Goal: Information Seeking & Learning: Learn about a topic

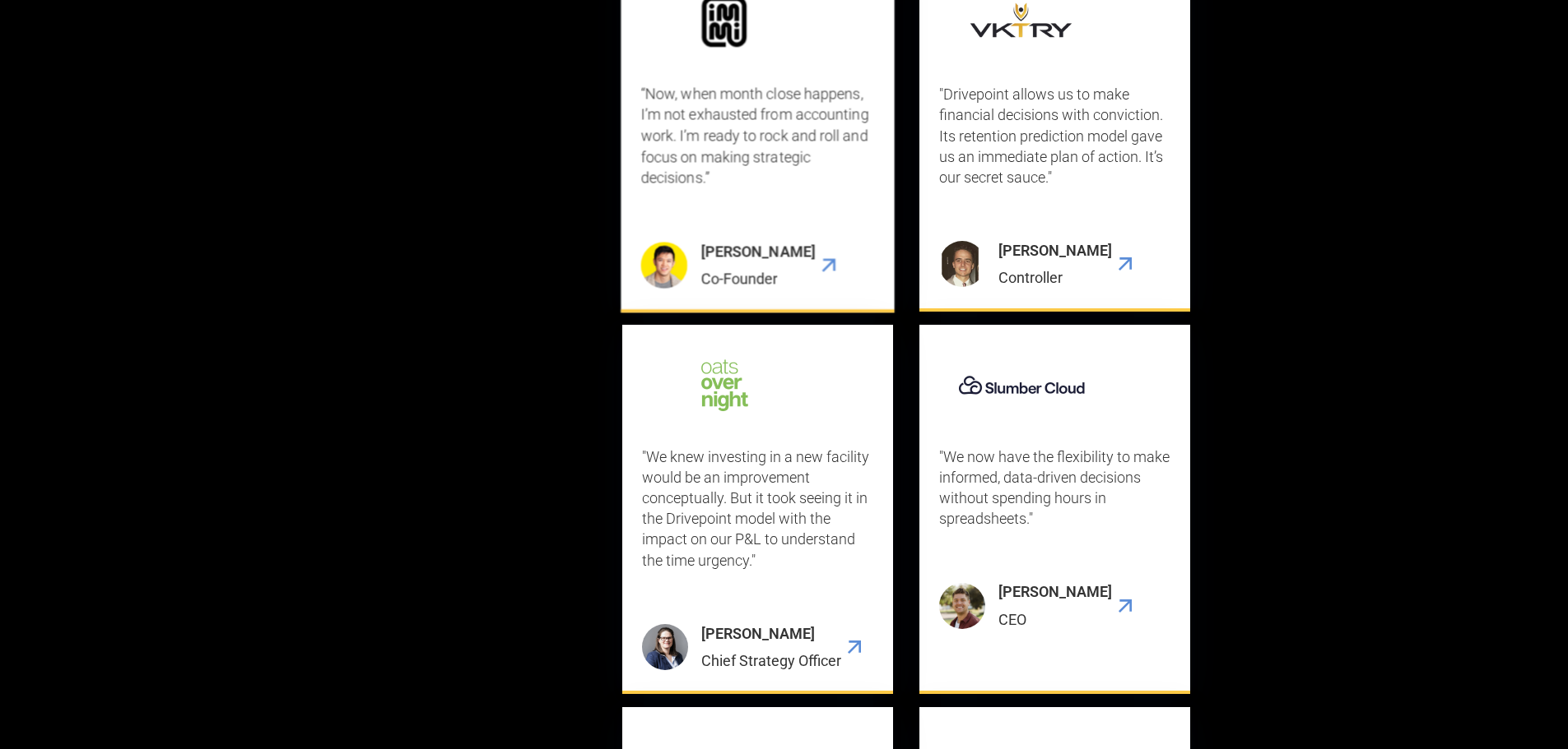
scroll to position [4568, 0]
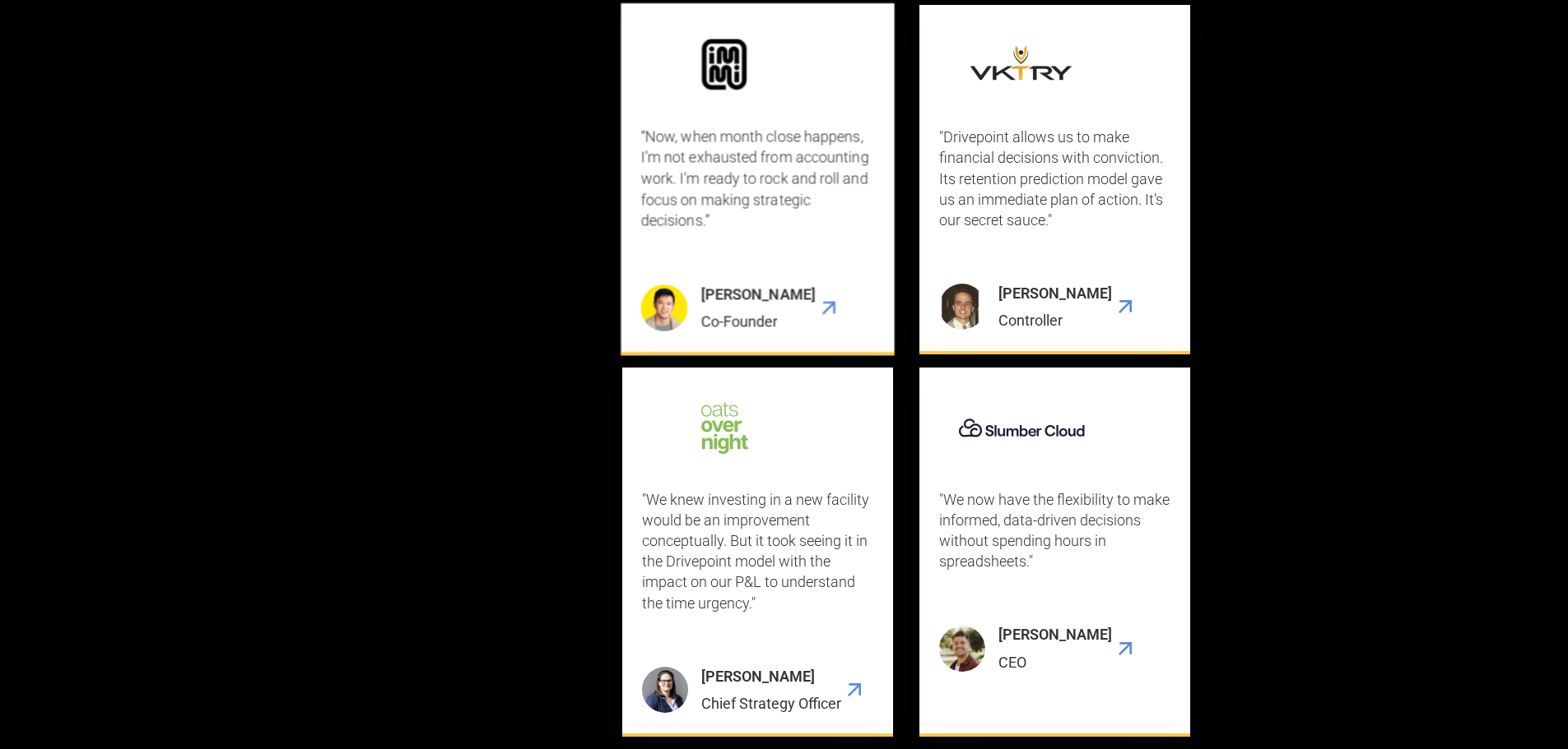
click at [677, 231] on p "“Now, when month close happens, I’m not exhausted from accounting work. I’m rea…" at bounding box center [758, 179] width 233 height 104
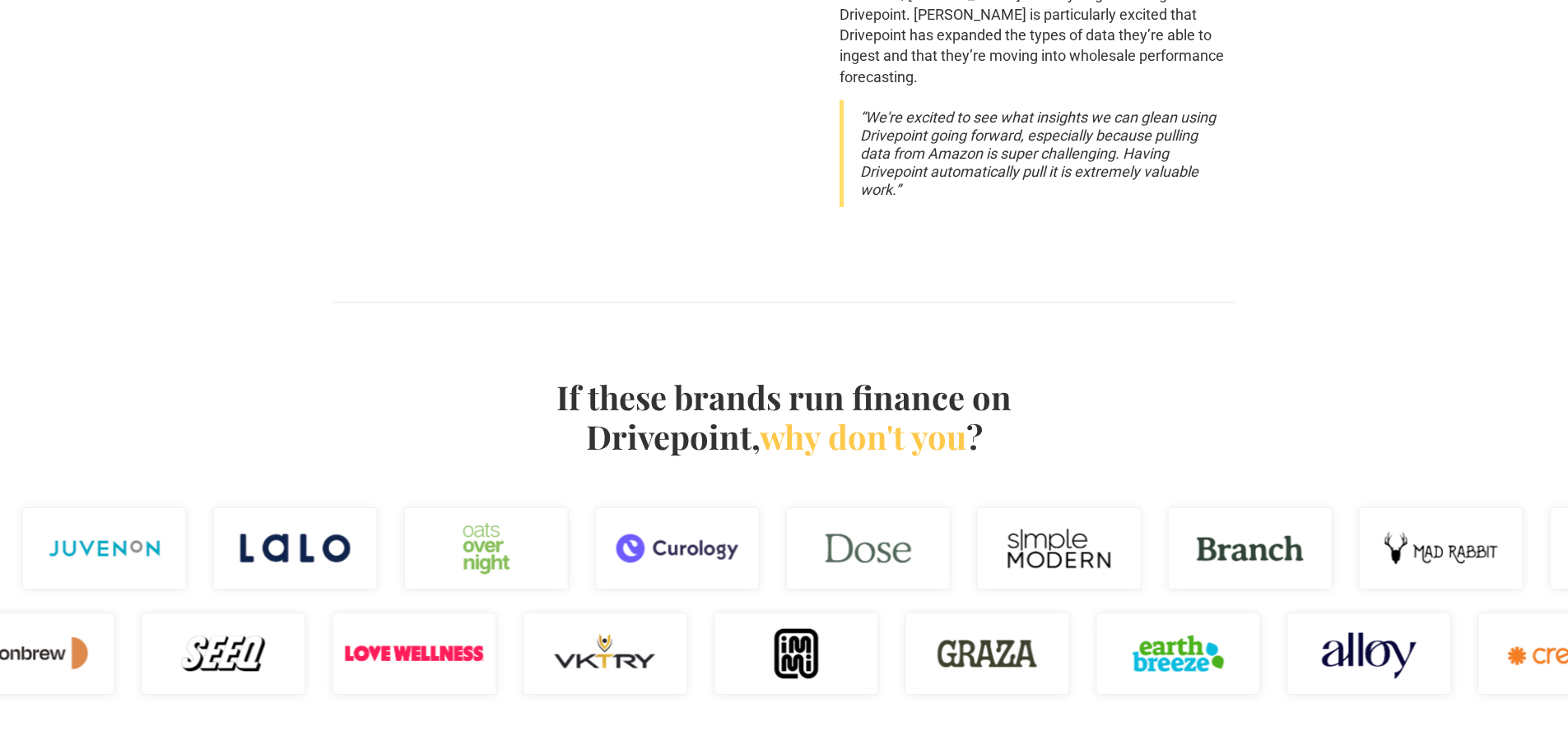
scroll to position [3538, 0]
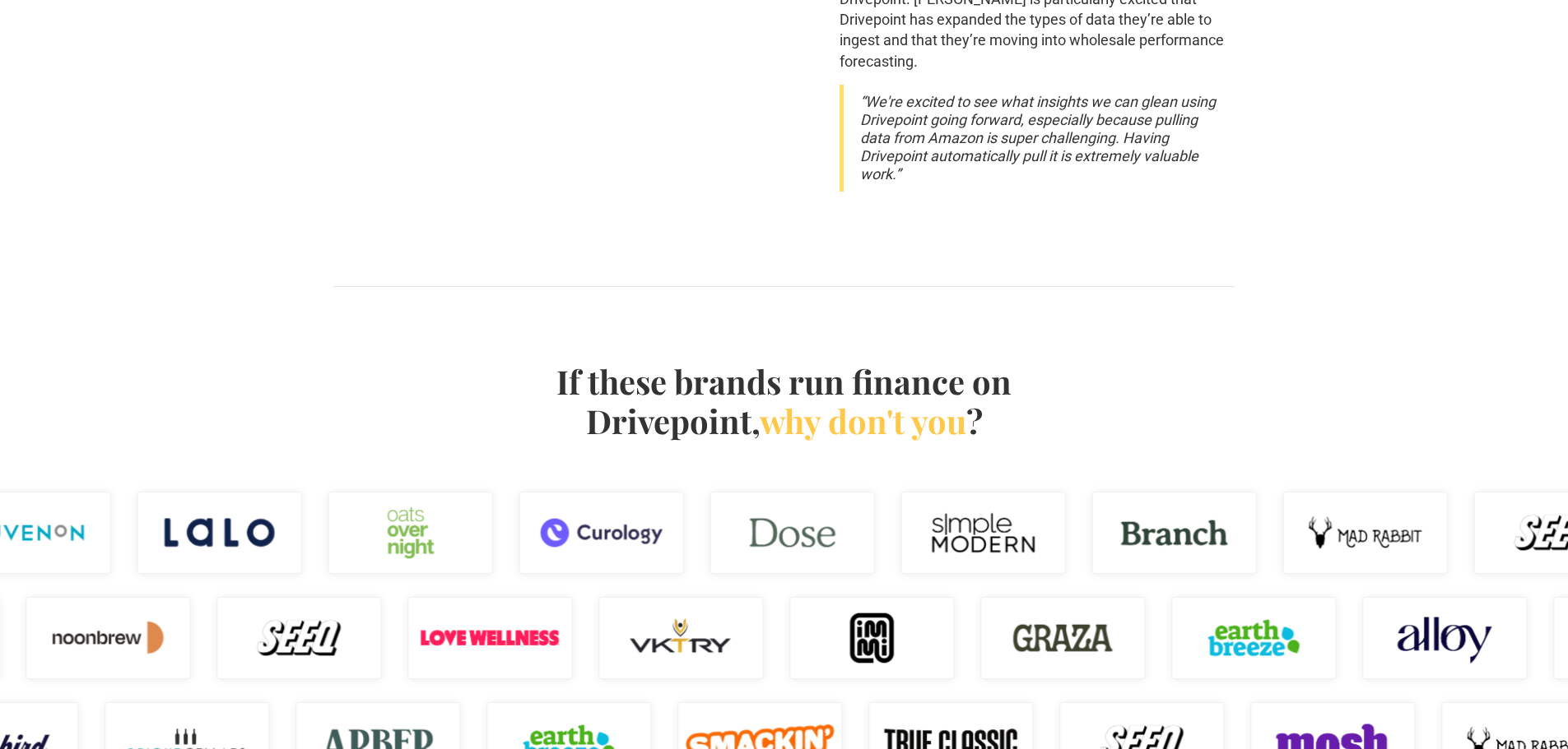
click at [779, 492] on img at bounding box center [791, 533] width 164 height 82
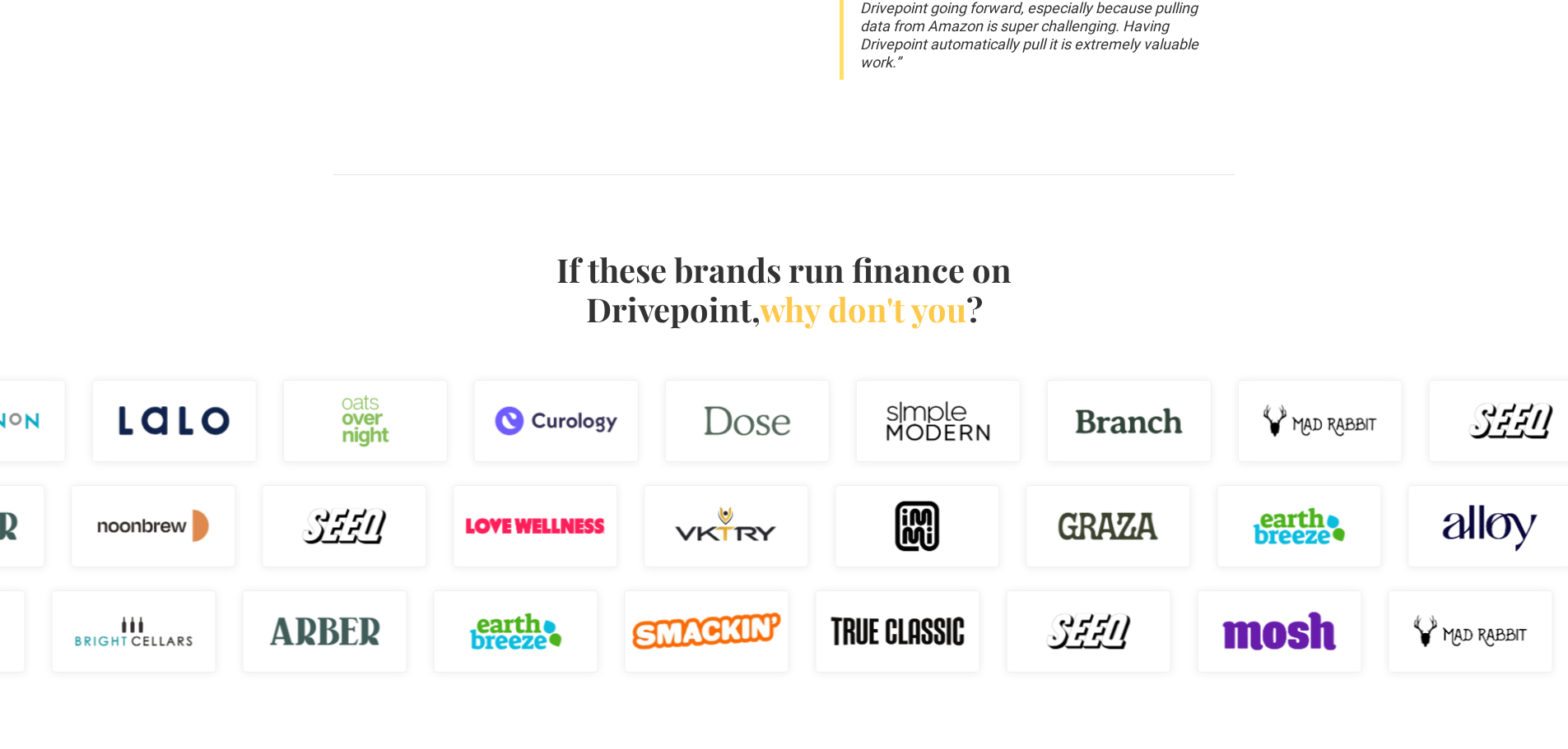
scroll to position [3703, 0]
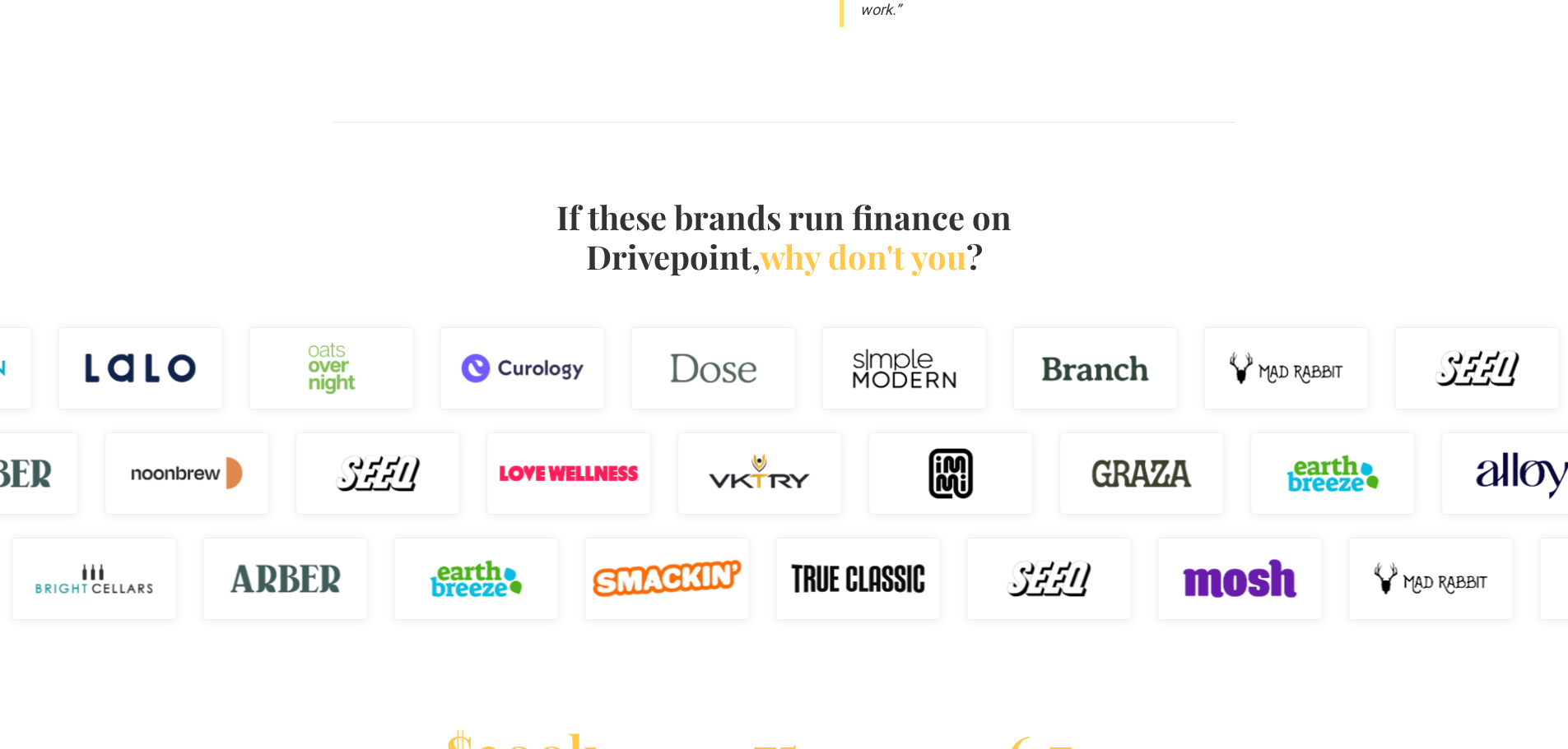
click at [586, 433] on img at bounding box center [568, 474] width 164 height 82
click at [841, 538] on img at bounding box center [858, 579] width 164 height 82
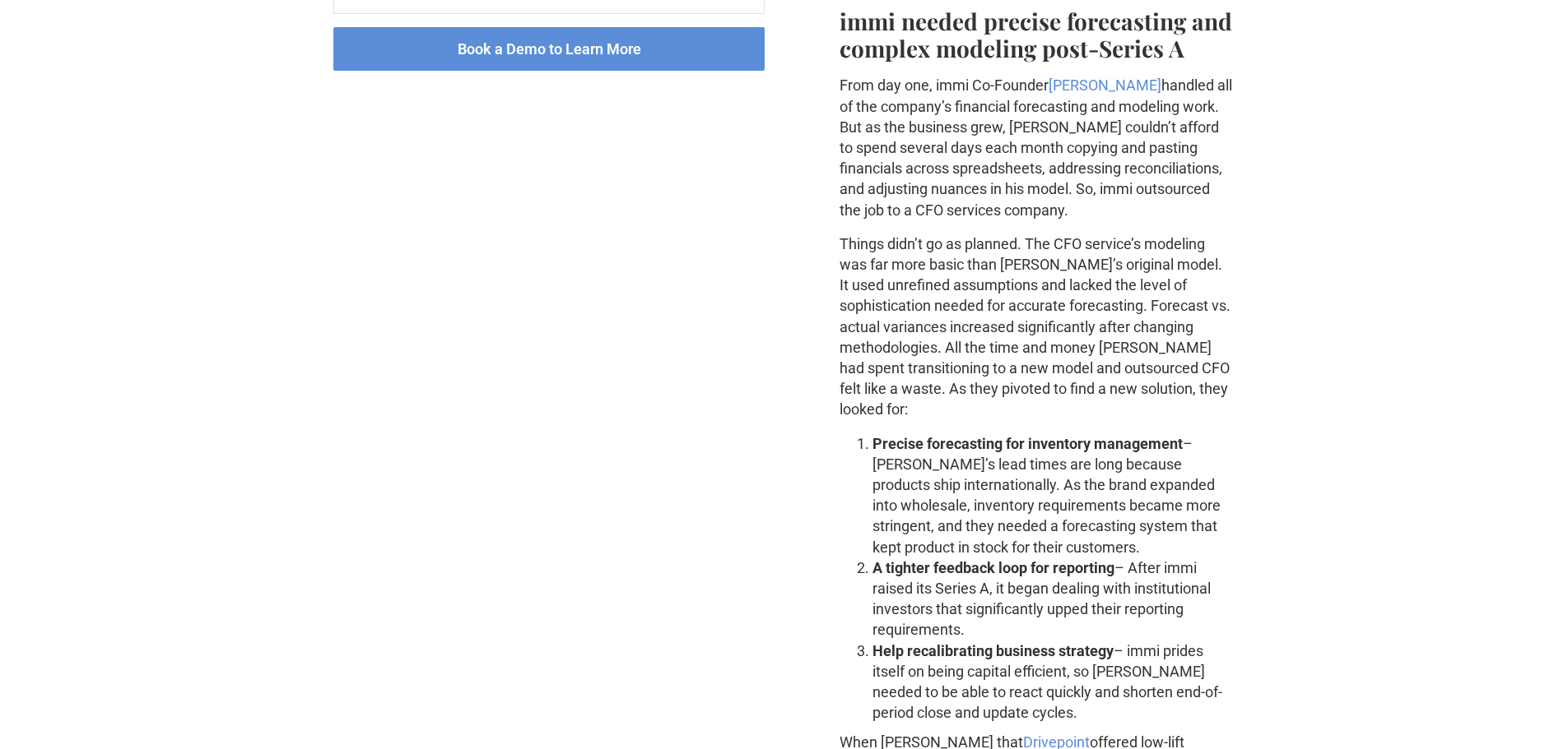
scroll to position [0, 0]
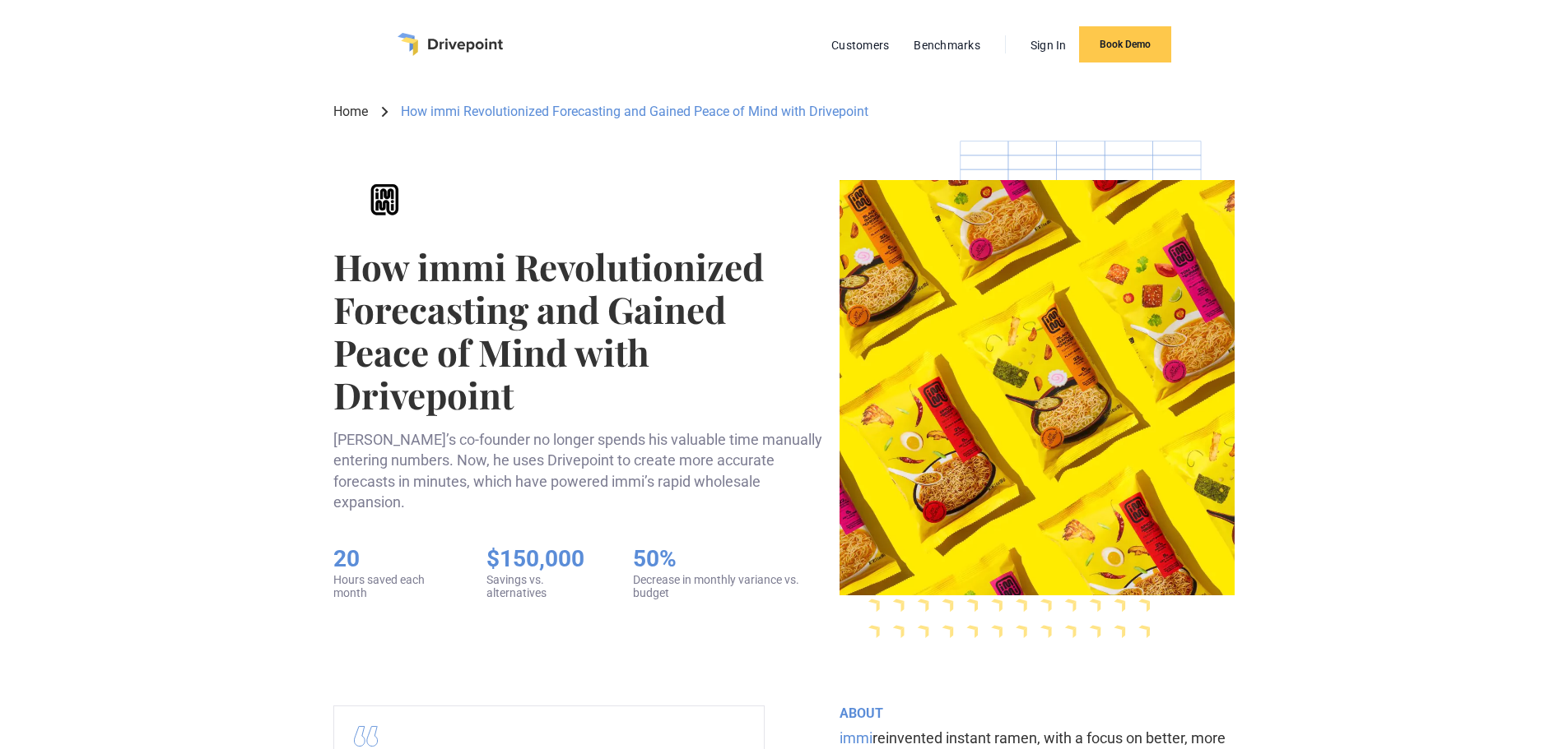
click at [345, 112] on link "Home" at bounding box center [350, 111] width 35 height 18
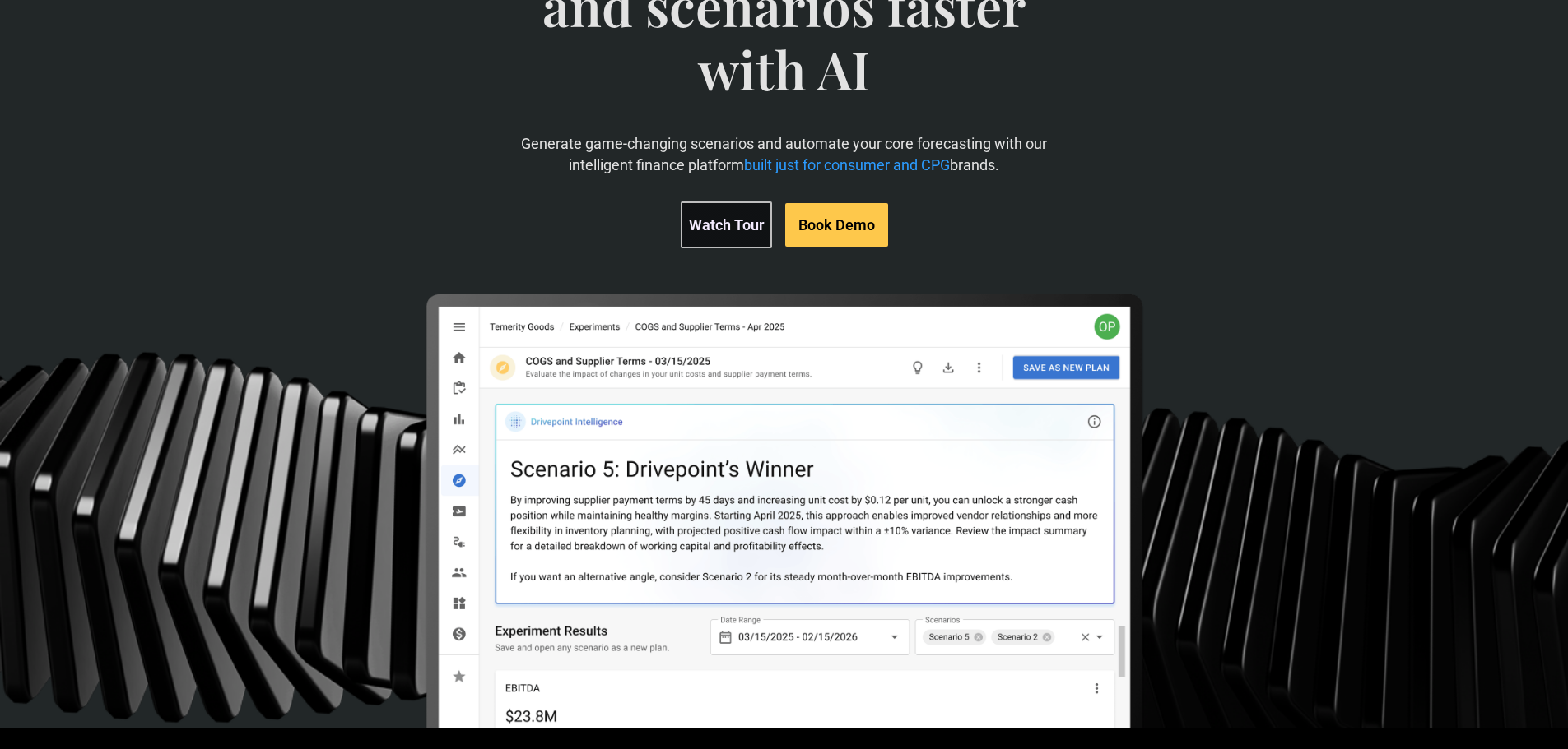
scroll to position [247, 0]
